Goal: Manage account settings

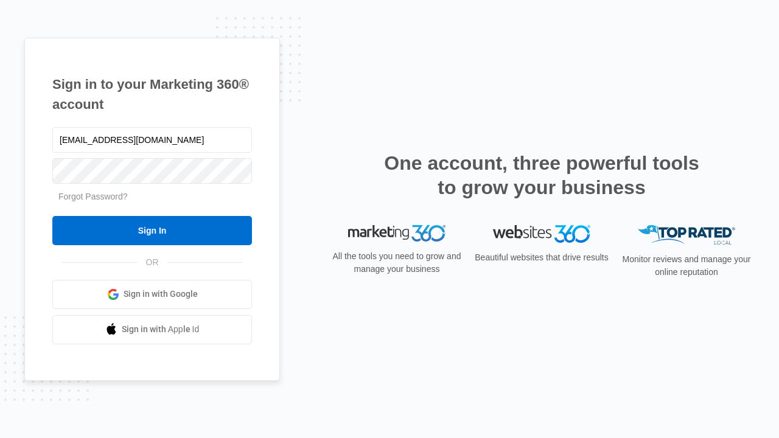
type input "[EMAIL_ADDRESS][DOMAIN_NAME]"
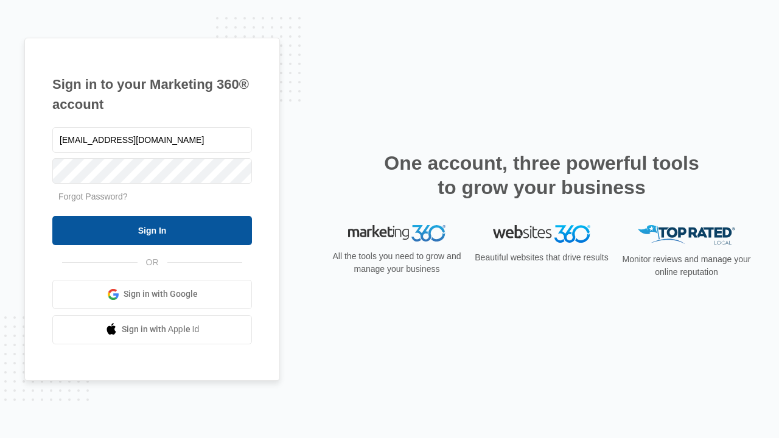
click at [152, 230] on input "Sign In" at bounding box center [152, 230] width 200 height 29
